Goal: Task Accomplishment & Management: Manage account settings

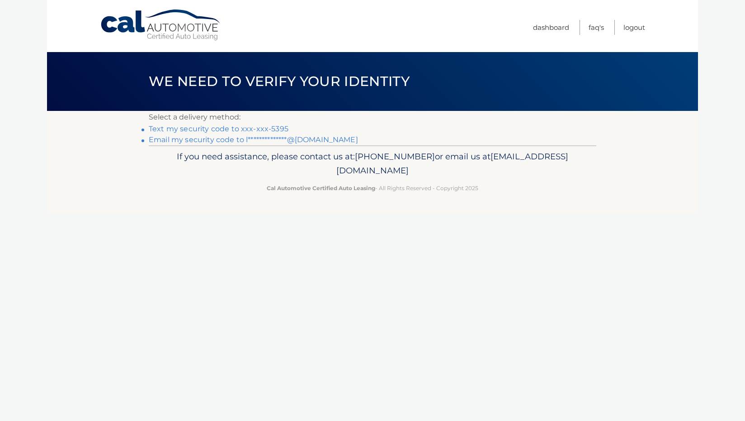
click at [227, 128] on link "Text my security code to xxx-xxx-5395" at bounding box center [219, 128] width 140 height 9
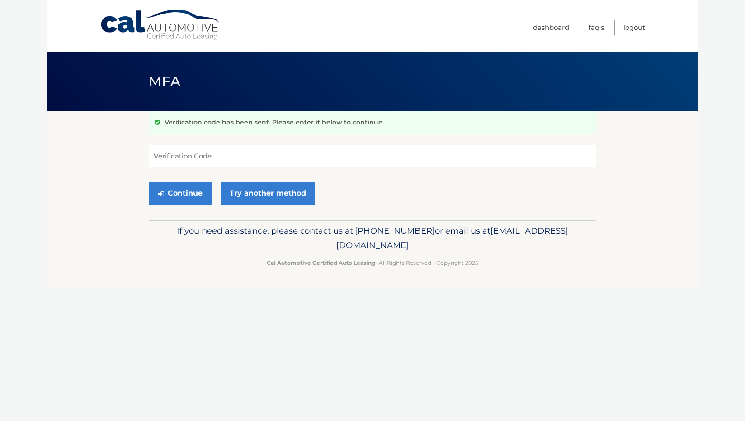
click at [216, 157] on input "Verification Code" at bounding box center [373, 156] width 448 height 23
type input "194175"
click at [176, 192] on button "Continue" at bounding box center [180, 193] width 63 height 23
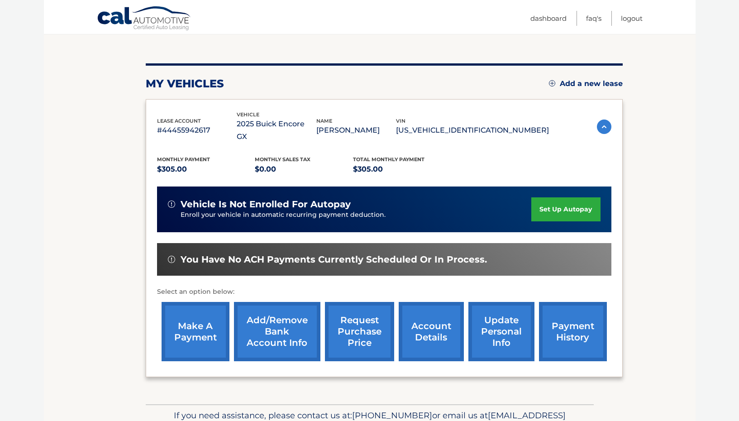
scroll to position [90, 0]
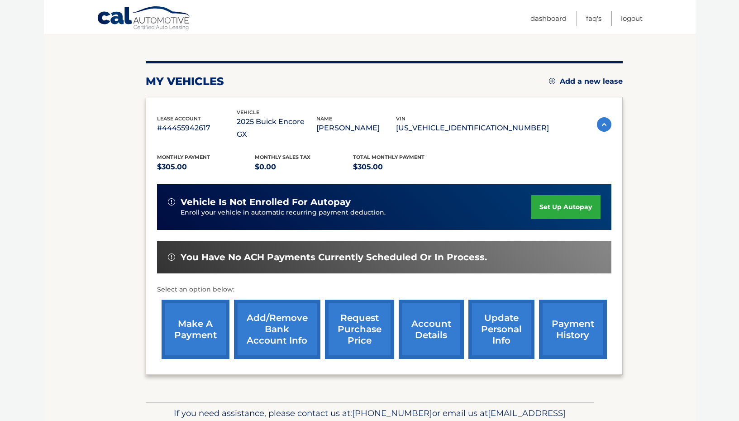
click at [564, 195] on link "set up autopay" at bounding box center [565, 207] width 69 height 24
click at [80, 214] on section "my vehicles Add a new lease lease account #44455942617 vehicle 2025 Buick Encor…" at bounding box center [369, 210] width 651 height 381
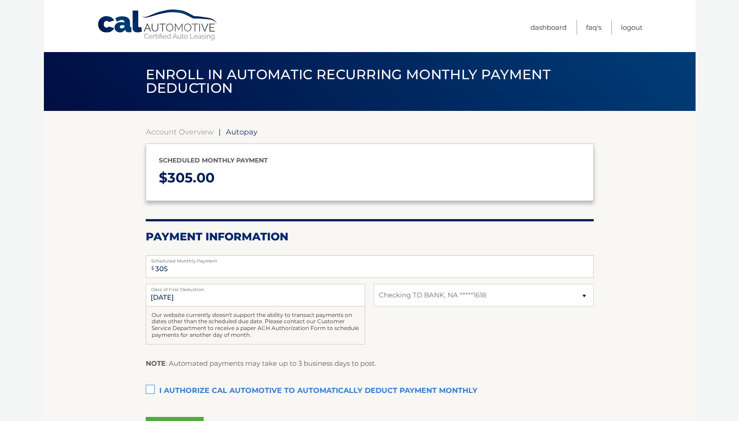
select select "ZjllOWI3ZTEtNTY1Yy00Y2VjLThhMzYtZWQzOGVhNjkwNjFm"
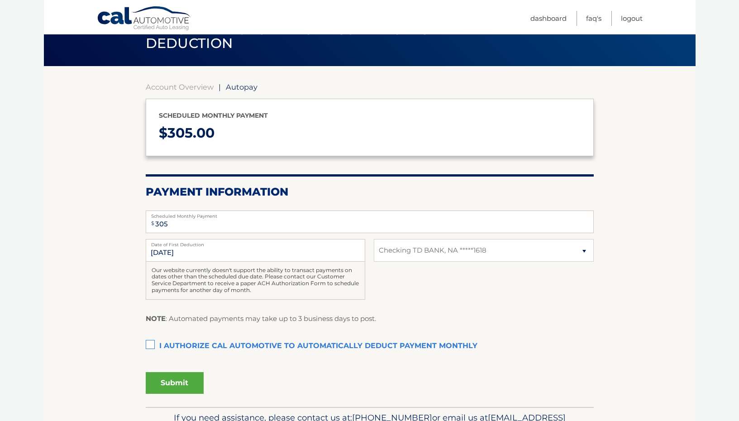
scroll to position [45, 0]
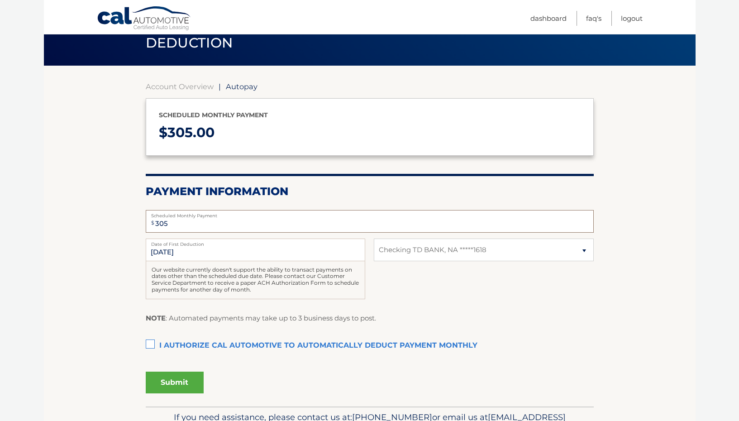
click at [272, 223] on input "305" at bounding box center [370, 221] width 448 height 23
